Goal: Check status: Check status

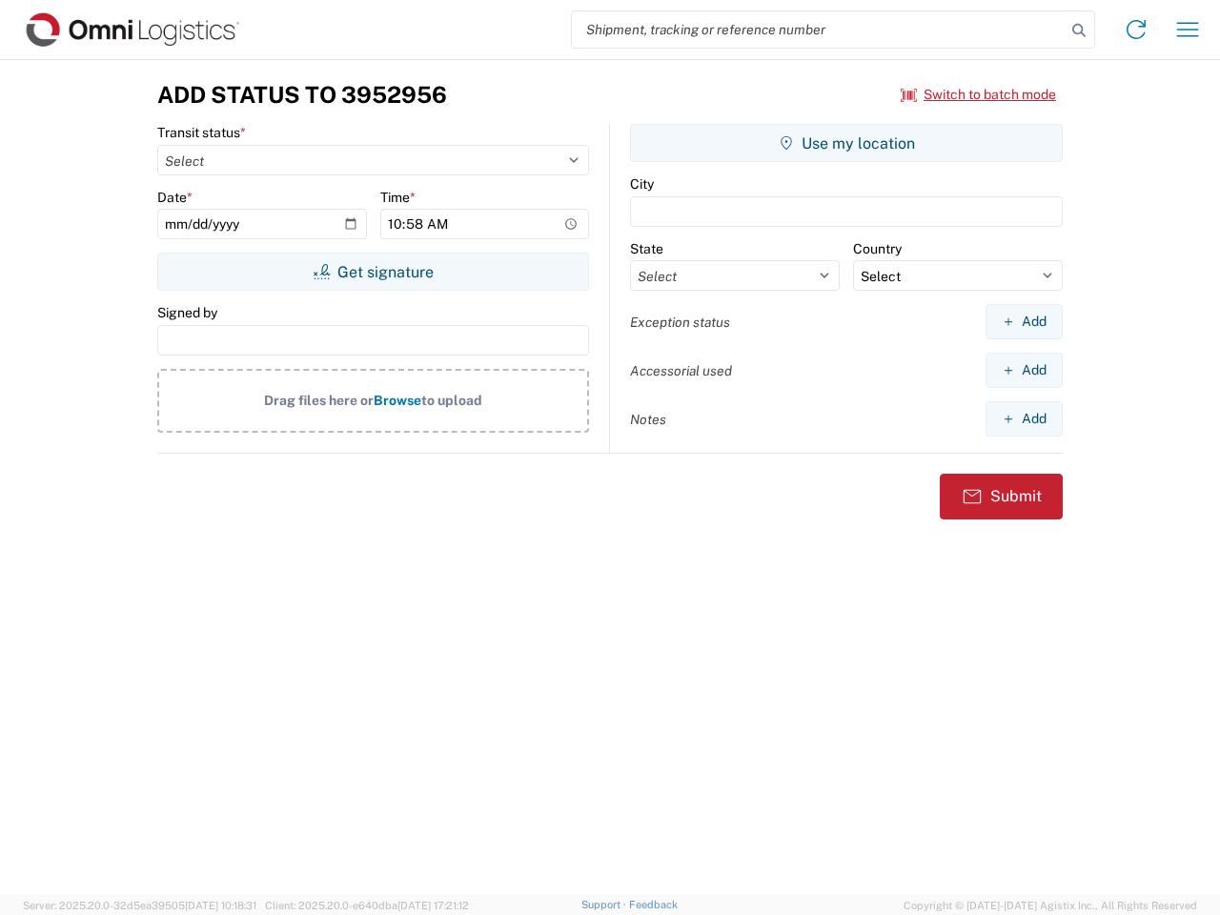
click at [819, 30] on input "search" at bounding box center [819, 29] width 494 height 36
click at [1079, 31] on icon at bounding box center [1079, 30] width 27 height 27
click at [1136, 30] on icon at bounding box center [1136, 29] width 31 height 31
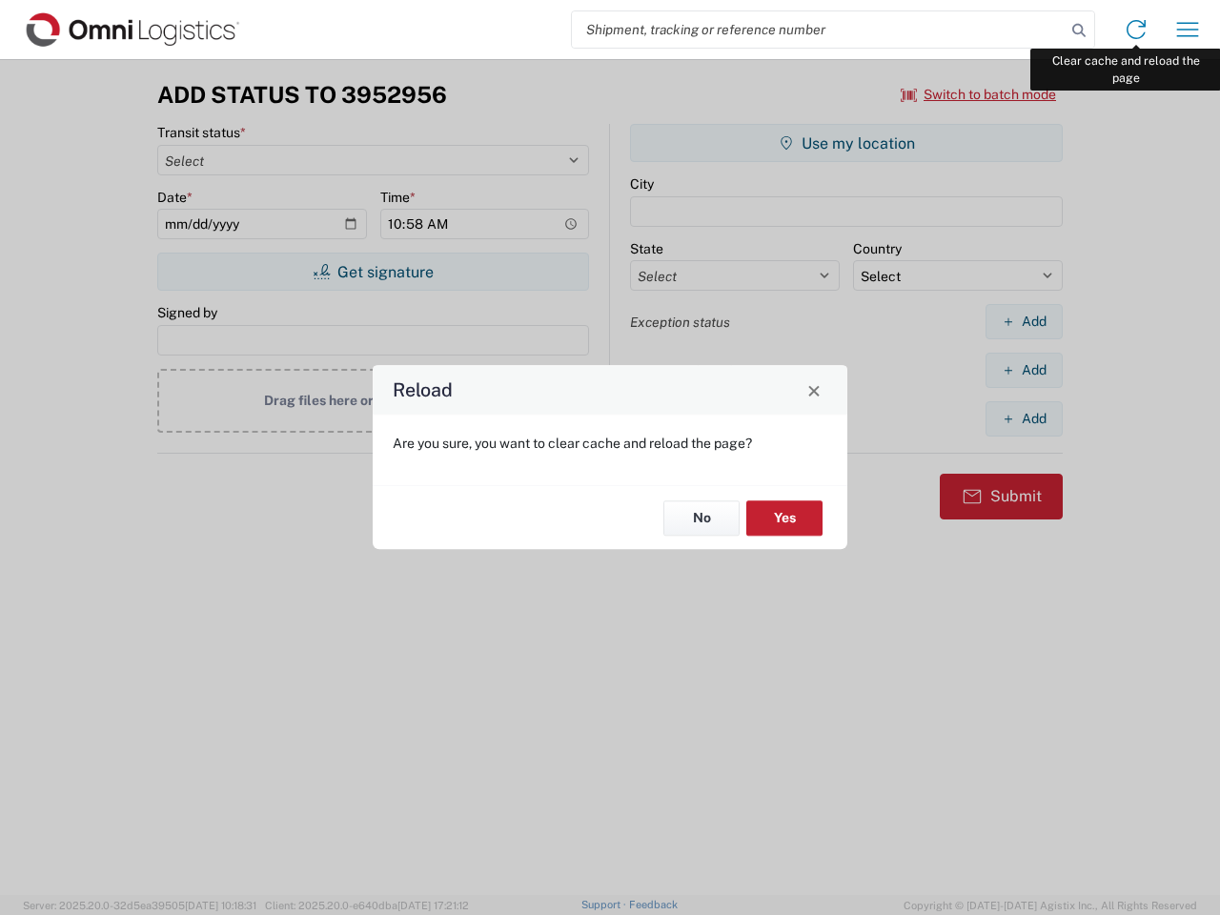
click at [1188, 30] on div "Reload Are you sure, you want to clear cache and reload the page? No Yes" at bounding box center [610, 457] width 1220 height 915
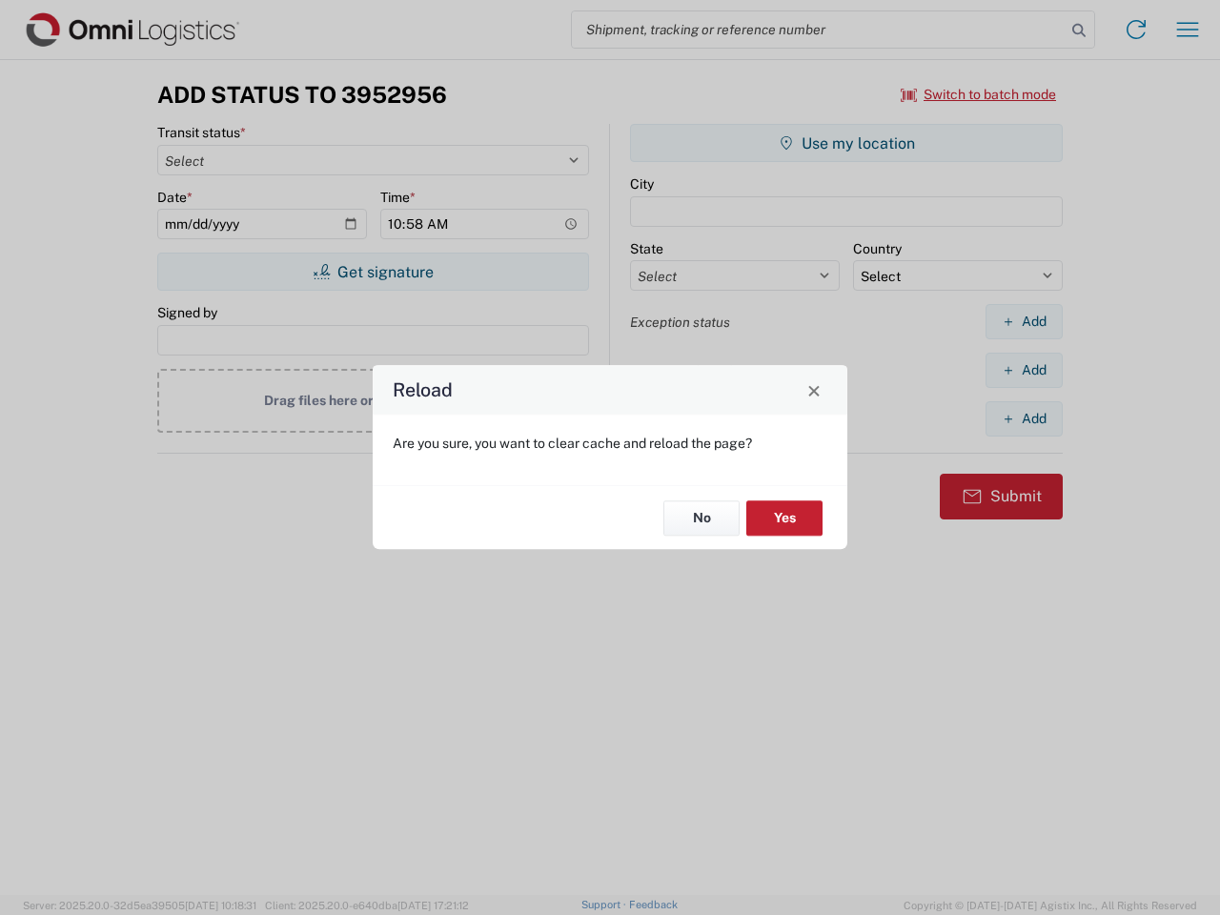
click at [979, 94] on div "Reload Are you sure, you want to clear cache and reload the page? No Yes" at bounding box center [610, 457] width 1220 height 915
click at [373, 272] on div "Reload Are you sure, you want to clear cache and reload the page? No Yes" at bounding box center [610, 457] width 1220 height 915
click at [847, 143] on div "Reload Are you sure, you want to clear cache and reload the page? No Yes" at bounding box center [610, 457] width 1220 height 915
click at [1024, 321] on div "Reload Are you sure, you want to clear cache and reload the page? No Yes" at bounding box center [610, 457] width 1220 height 915
click at [1024, 370] on div "Reload Are you sure, you want to clear cache and reload the page? No Yes" at bounding box center [610, 457] width 1220 height 915
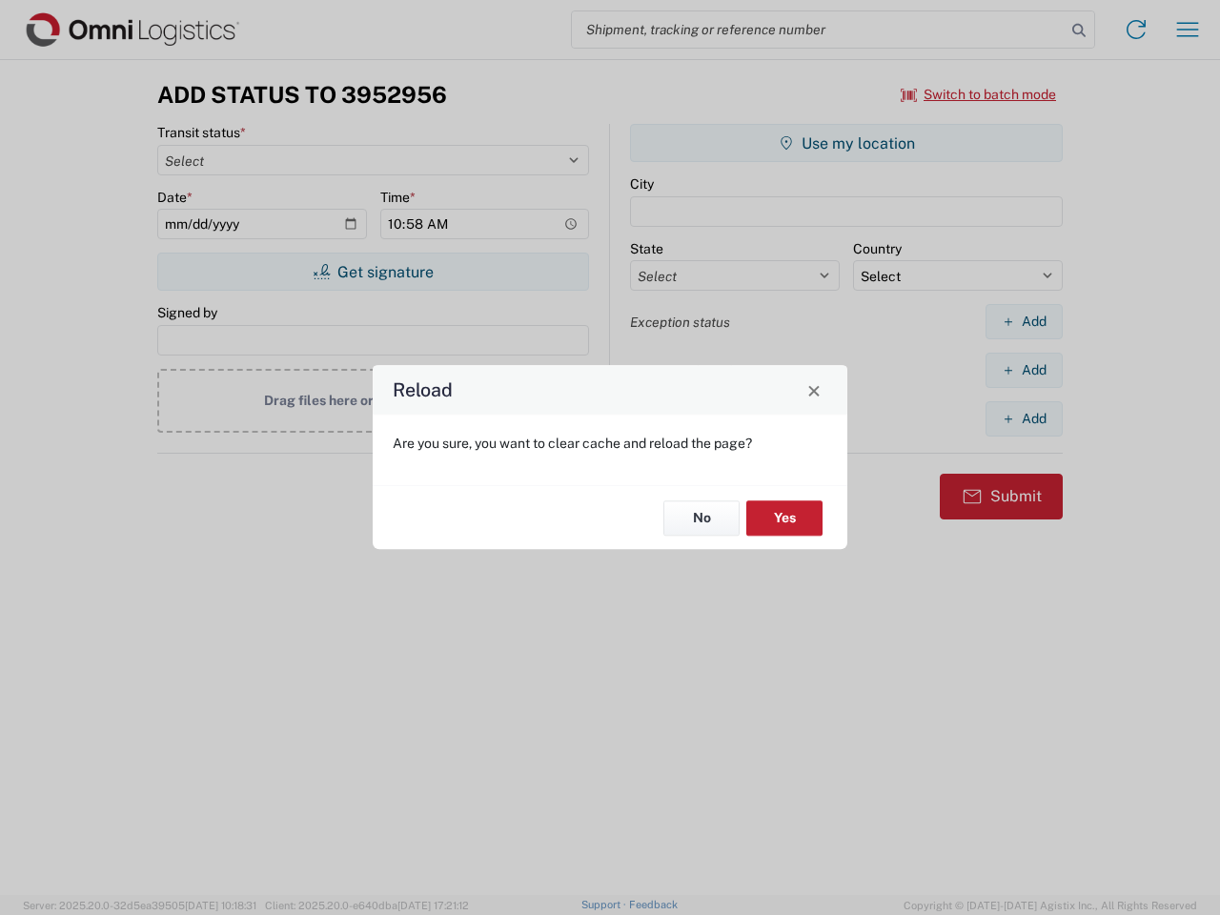
click at [1024, 419] on div "Reload Are you sure, you want to clear cache and reload the page? No Yes" at bounding box center [610, 457] width 1220 height 915
